Goal: Find specific page/section: Find specific page/section

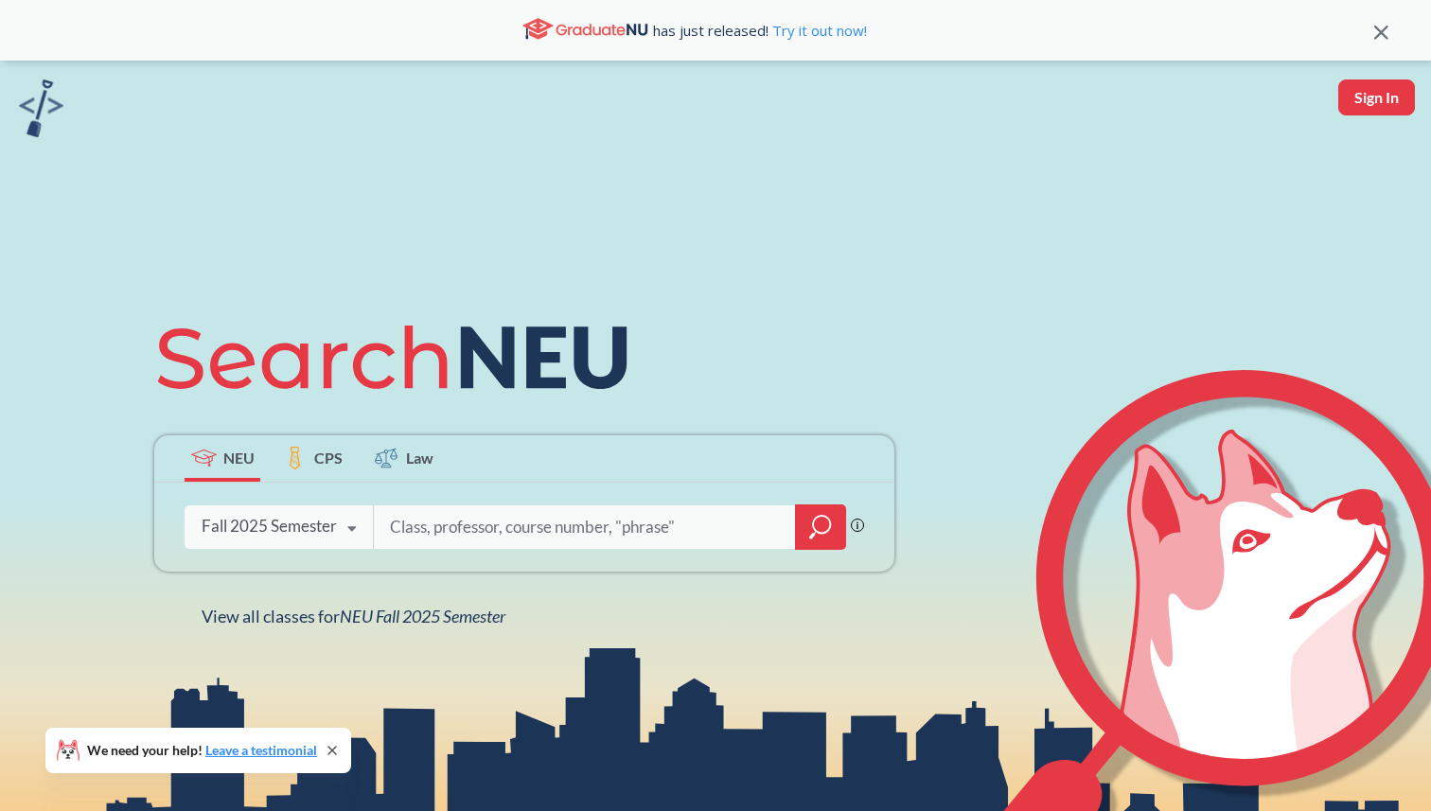
click at [504, 543] on input "search" at bounding box center [585, 527] width 394 height 40
type input "m"
type input "das"
type input "[PERSON_NAME]"
